Goal: Find specific page/section: Find specific page/section

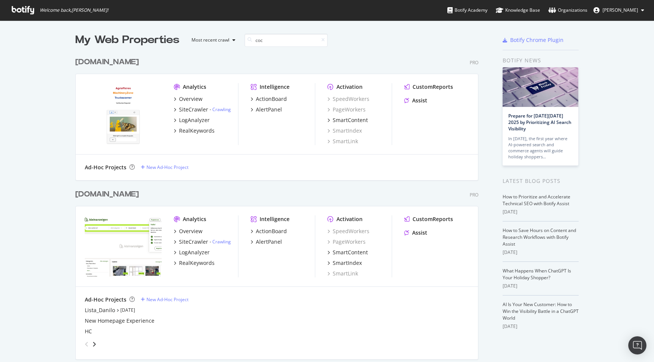
scroll to position [172, 403]
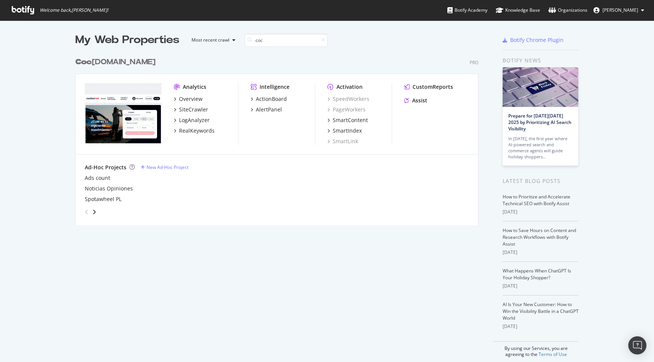
type input "coc"
click at [108, 62] on div "Coc [DOMAIN_NAME]" at bounding box center [115, 62] width 80 height 11
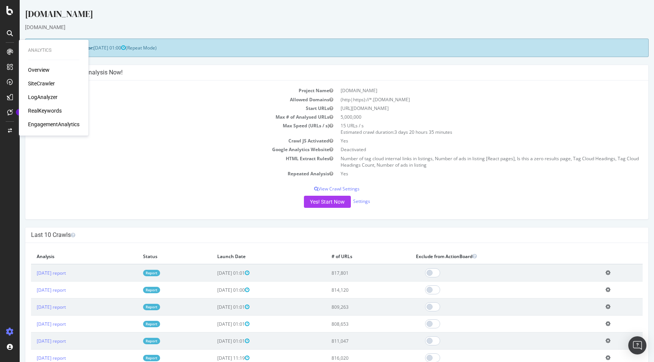
click at [48, 71] on div "Overview" at bounding box center [39, 70] width 22 height 8
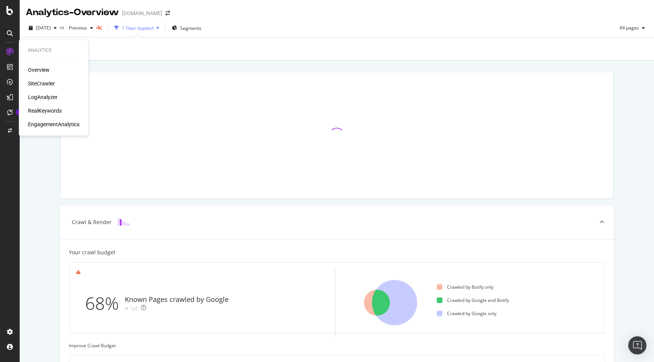
click at [39, 83] on div "SiteCrawler" at bounding box center [41, 84] width 27 height 8
